Goal: Use online tool/utility: Utilize a website feature to perform a specific function

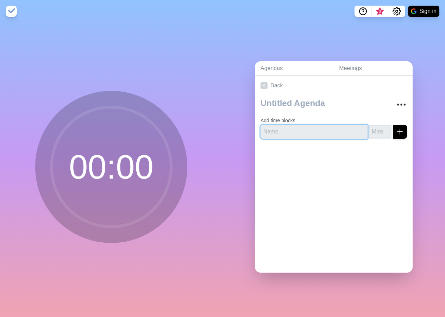
click at [292, 126] on input "text" at bounding box center [314, 132] width 107 height 14
type input "overview"
type input "5"
click at [396, 128] on icon "submit" at bounding box center [400, 132] width 8 height 8
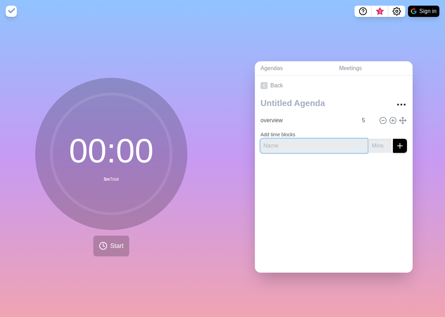
click at [296, 142] on input "text" at bounding box center [314, 146] width 107 height 14
type input "agenda review"
type input "2"
click at [400, 144] on line "submit" at bounding box center [400, 145] width 0 height 5
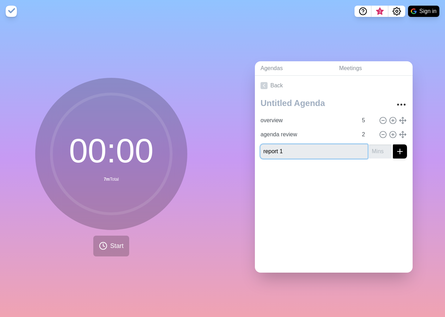
type input "report 1"
type input "10"
click at [398, 152] on line "submit" at bounding box center [400, 152] width 5 height 0
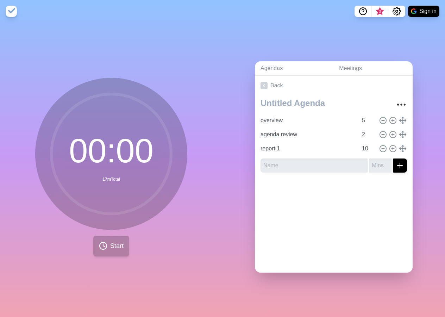
click at [110, 245] on span "Start" at bounding box center [116, 246] width 13 height 10
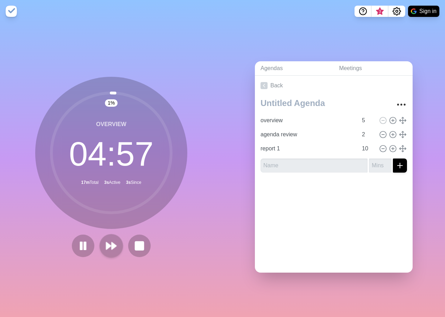
click at [109, 243] on polygon at bounding box center [108, 245] width 5 height 7
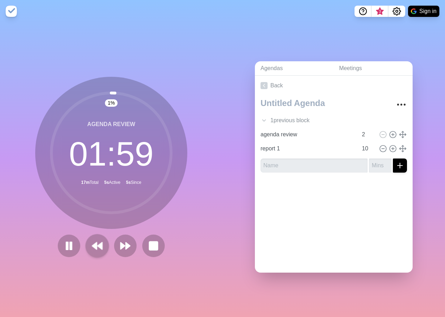
click at [95, 247] on icon at bounding box center [97, 246] width 12 height 12
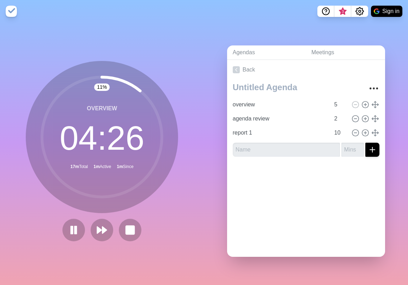
drag, startPoint x: 157, startPoint y: 140, endPoint x: 127, endPoint y: 179, distance: 49.8
click at [136, 179] on circle at bounding box center [102, 137] width 120 height 120
drag, startPoint x: 118, startPoint y: 189, endPoint x: 103, endPoint y: 186, distance: 16.0
click at [108, 188] on circle at bounding box center [102, 137] width 120 height 120
click at [120, 227] on button at bounding box center [130, 230] width 24 height 24
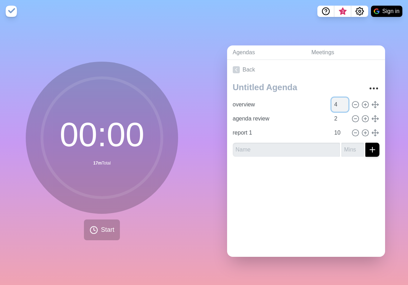
click at [336, 104] on input "4" at bounding box center [339, 105] width 17 height 14
click at [336, 104] on input "3" at bounding box center [339, 105] width 17 height 14
click at [336, 104] on input "2" at bounding box center [339, 105] width 17 height 14
type input "1"
click at [336, 104] on input "1" at bounding box center [339, 105] width 17 height 14
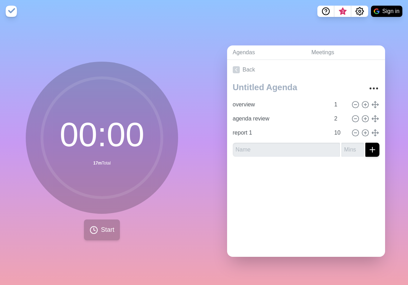
click at [112, 224] on button "Start" at bounding box center [102, 230] width 36 height 21
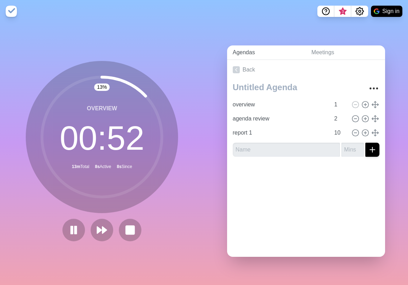
click at [239, 50] on link "Agendas" at bounding box center [266, 52] width 79 height 14
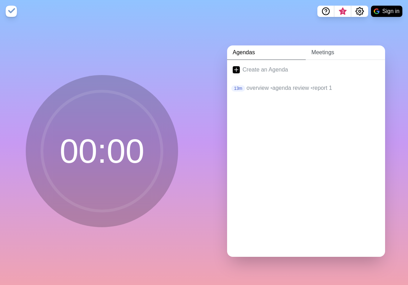
click at [325, 50] on link "Meetings" at bounding box center [344, 52] width 79 height 14
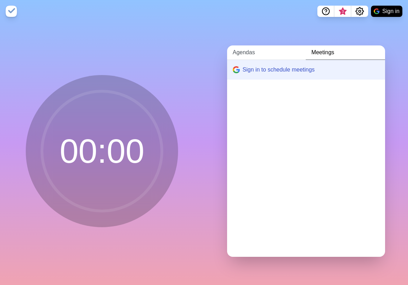
click at [253, 50] on link "Agendas" at bounding box center [266, 52] width 79 height 14
